Goal: Task Accomplishment & Management: Manage account settings

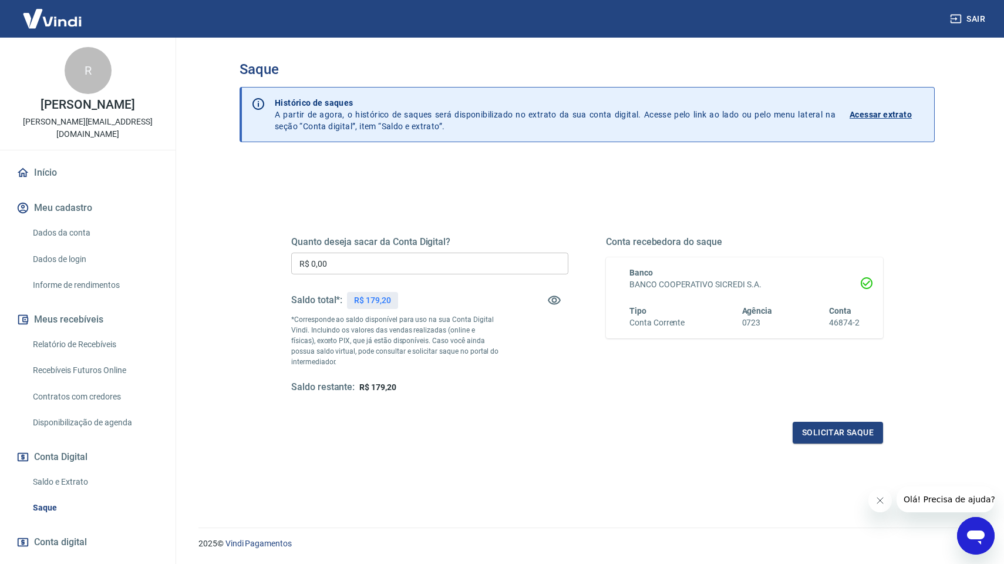
click at [375, 265] on input "R$ 0,00" at bounding box center [429, 264] width 277 height 22
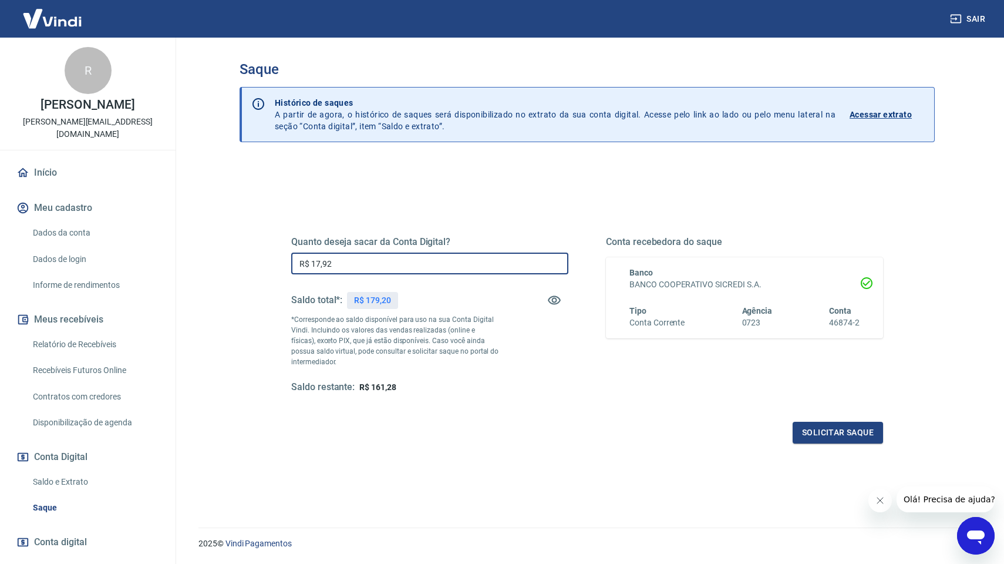
type input "R$ 179,20"
click at [839, 433] on button "Solicitar saque" at bounding box center [838, 433] width 90 height 22
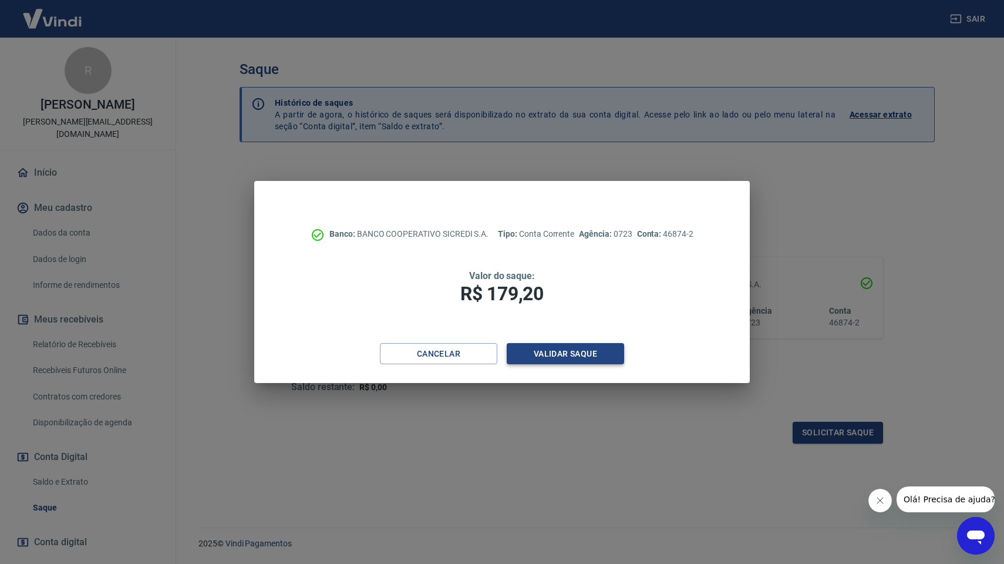
click at [549, 354] on button "Validar saque" at bounding box center [565, 354] width 117 height 22
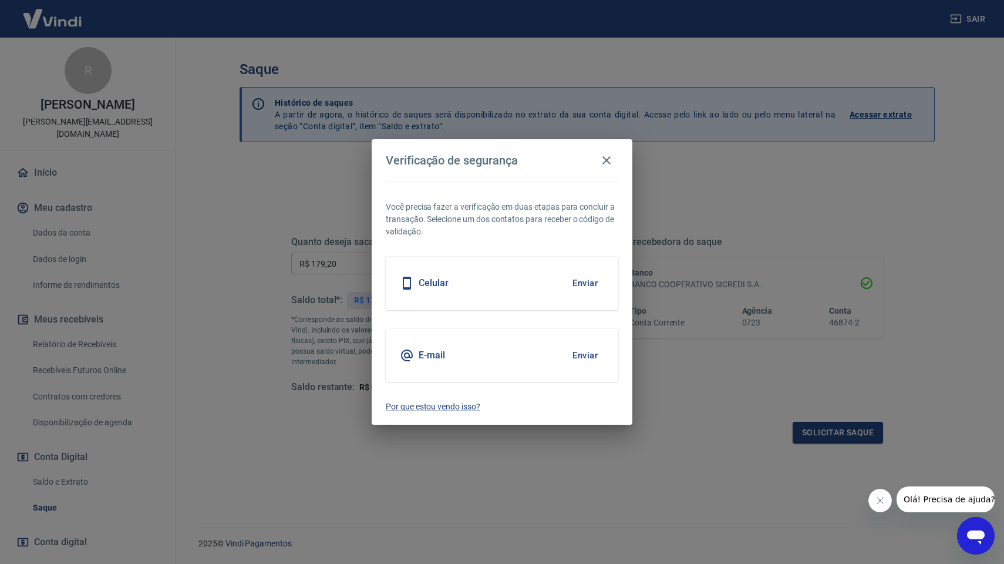
click at [589, 349] on button "Enviar" at bounding box center [585, 355] width 38 height 25
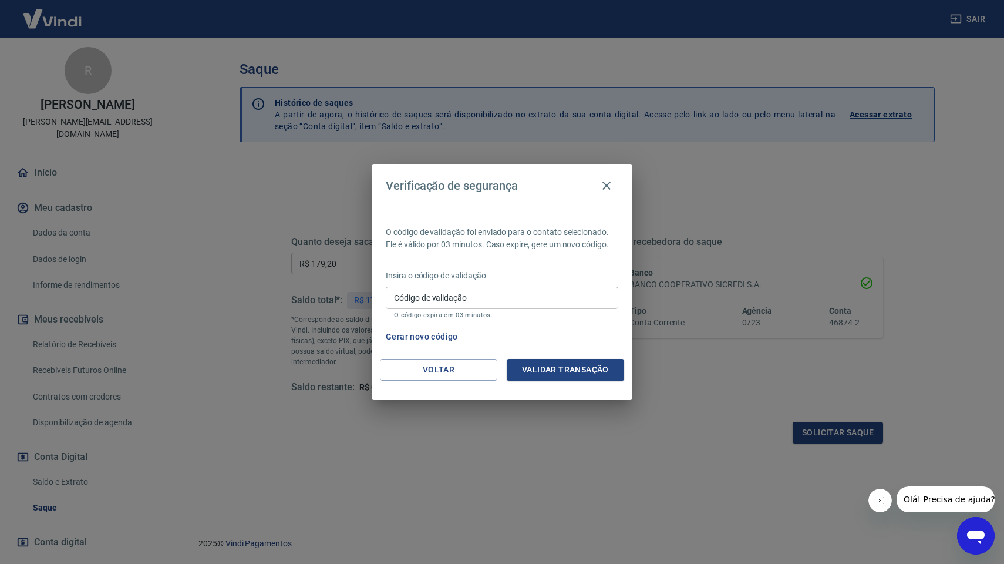
click at [483, 291] on input "Código de validação" at bounding box center [502, 298] width 233 height 22
paste input "672628"
type input "672628"
click at [564, 364] on button "Validar transação" at bounding box center [565, 370] width 117 height 22
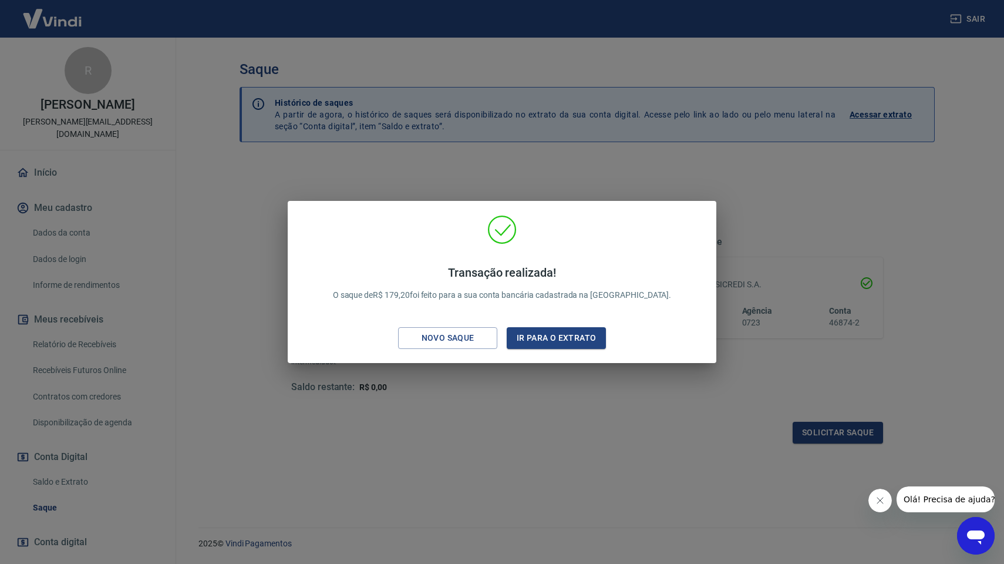
click at [545, 482] on div "Transação realizada! O saque de R$ 179,20 foi feito para a sua conta bancária c…" at bounding box center [502, 282] width 1004 height 564
